Goal: Task Accomplishment & Management: Use online tool/utility

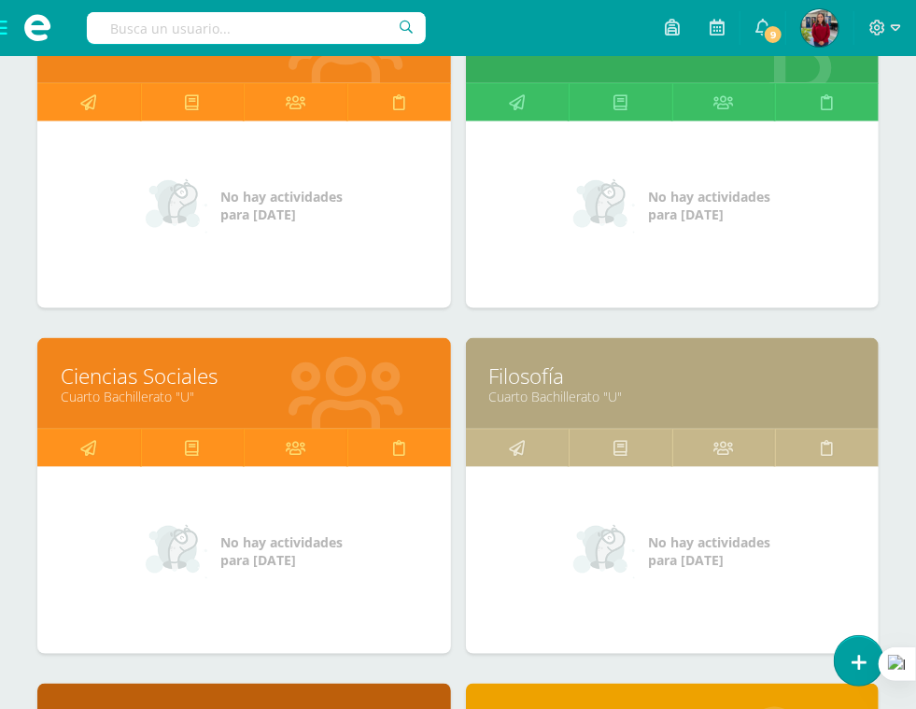
scroll to position [793, 0]
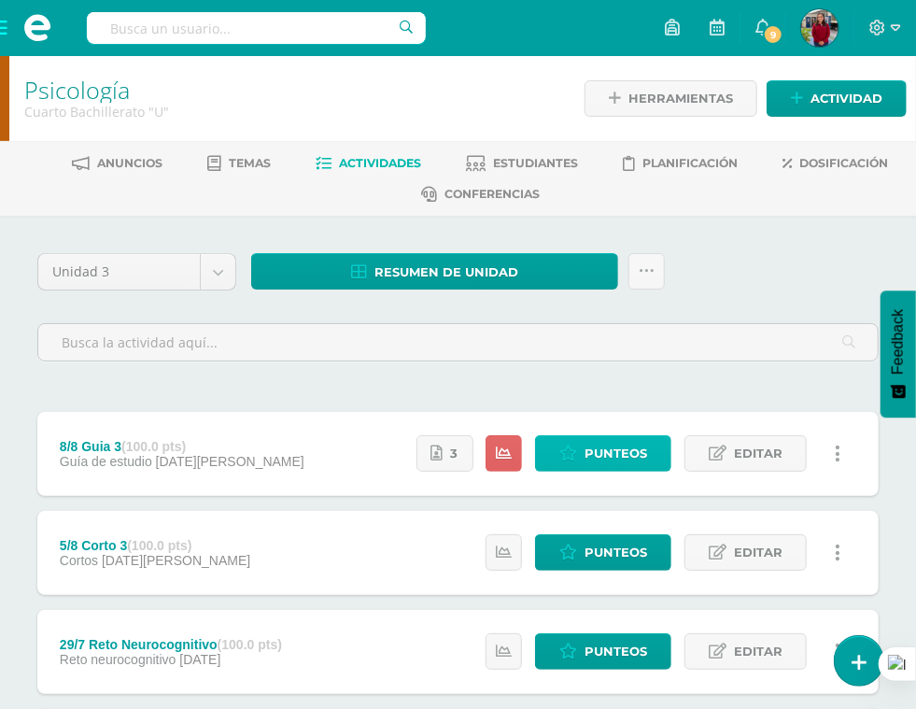
click at [605, 436] on span "Punteos" at bounding box center [615, 453] width 63 height 35
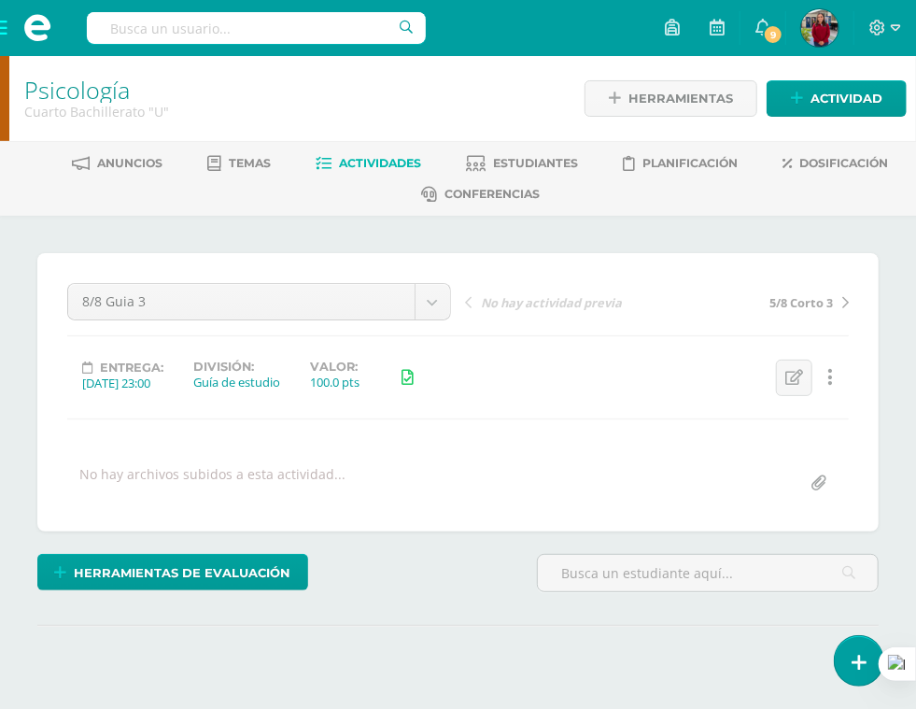
scroll to position [232, 0]
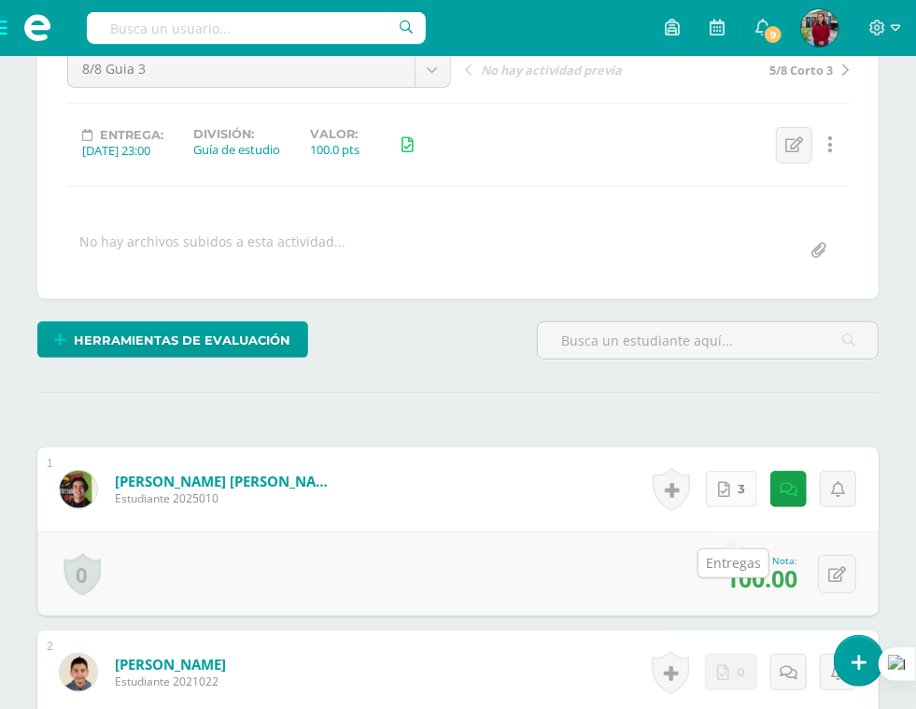
click at [739, 507] on link "3" at bounding box center [731, 488] width 51 height 36
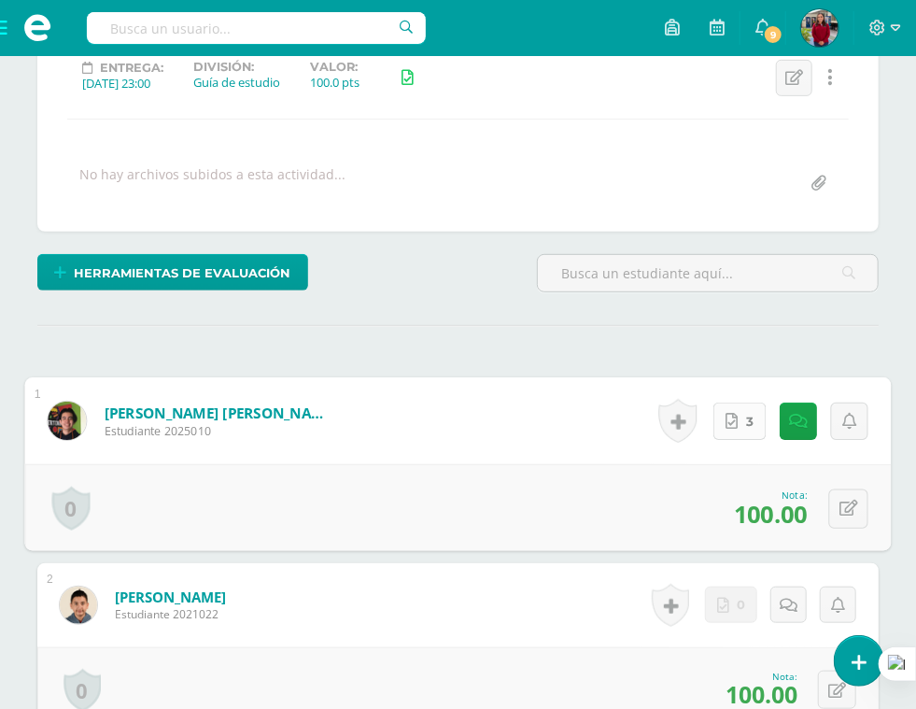
scroll to position [234, 0]
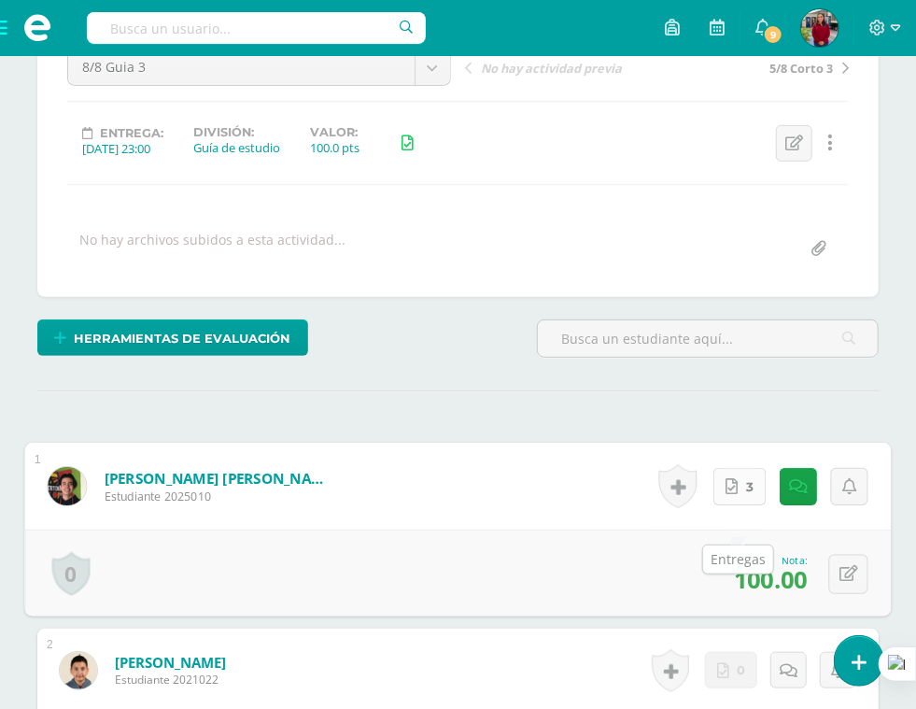
click at [730, 494] on icon at bounding box center [732, 486] width 12 height 16
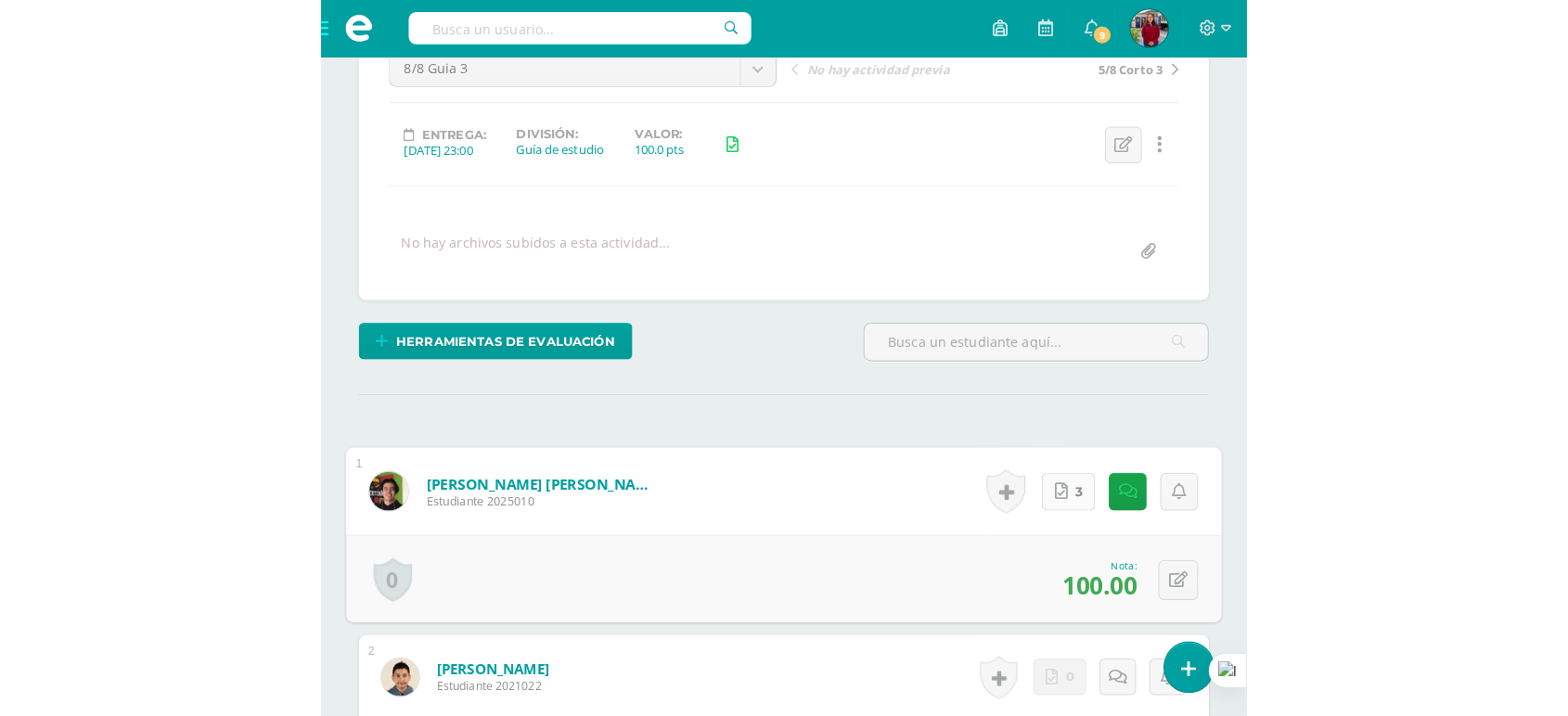
scroll to position [203, 0]
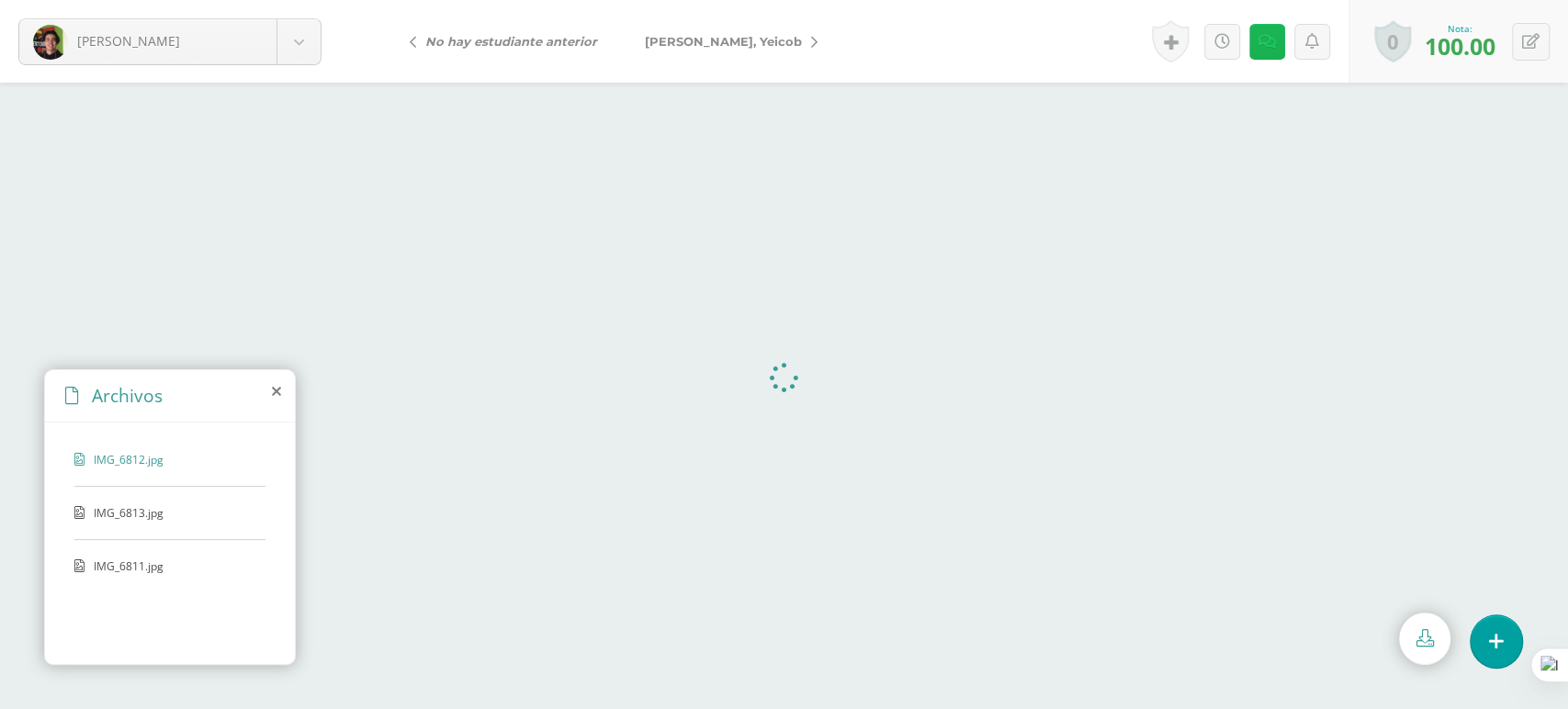
click at [1264, 42] on icon at bounding box center [1267, 42] width 18 height 16
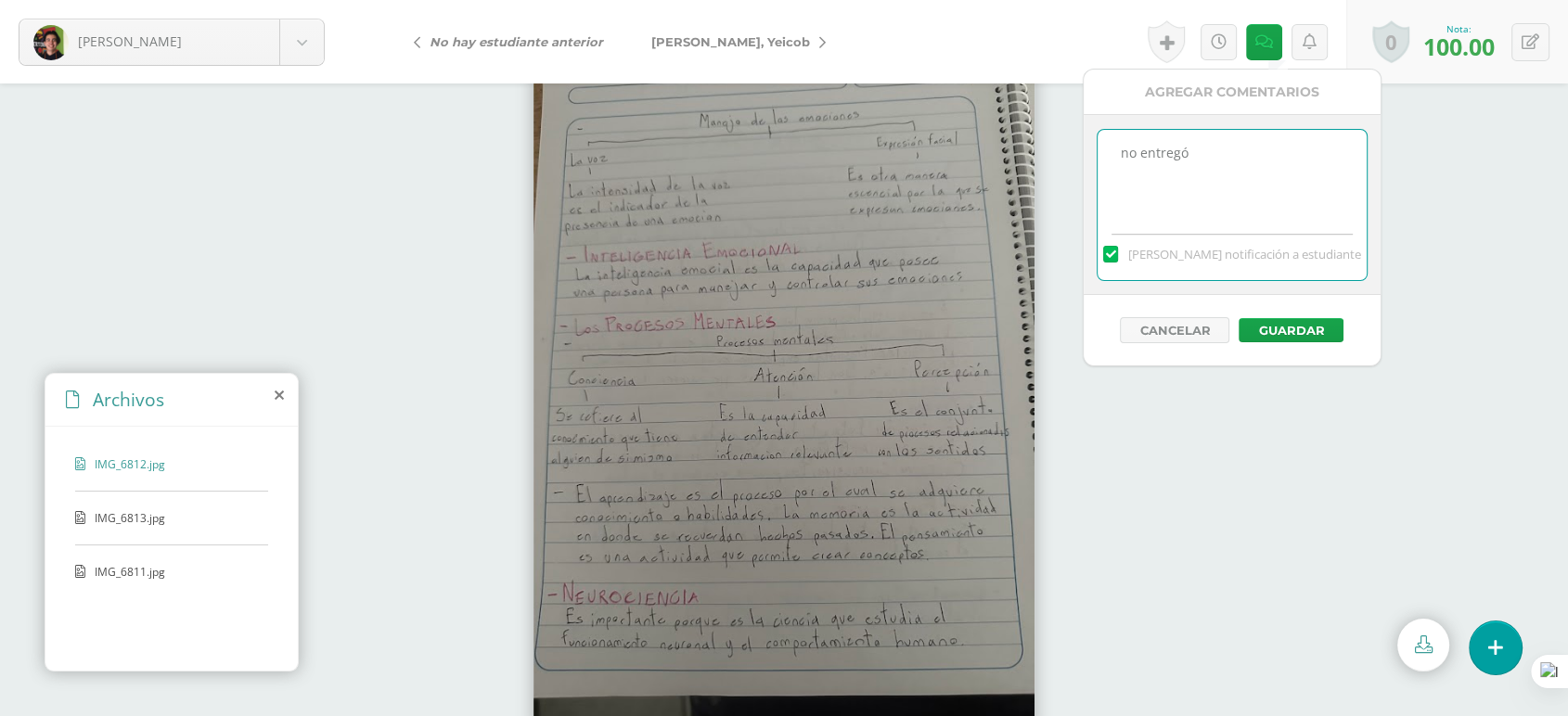
drag, startPoint x: 1232, startPoint y: 164, endPoint x: 1116, endPoint y: 186, distance: 118.1
click at [1116, 186] on textarea "no entregó" at bounding box center [1231, 176] width 268 height 92
click at [1390, 140] on div at bounding box center [784, 399] width 1568 height 633
